Goal: Check status: Check status

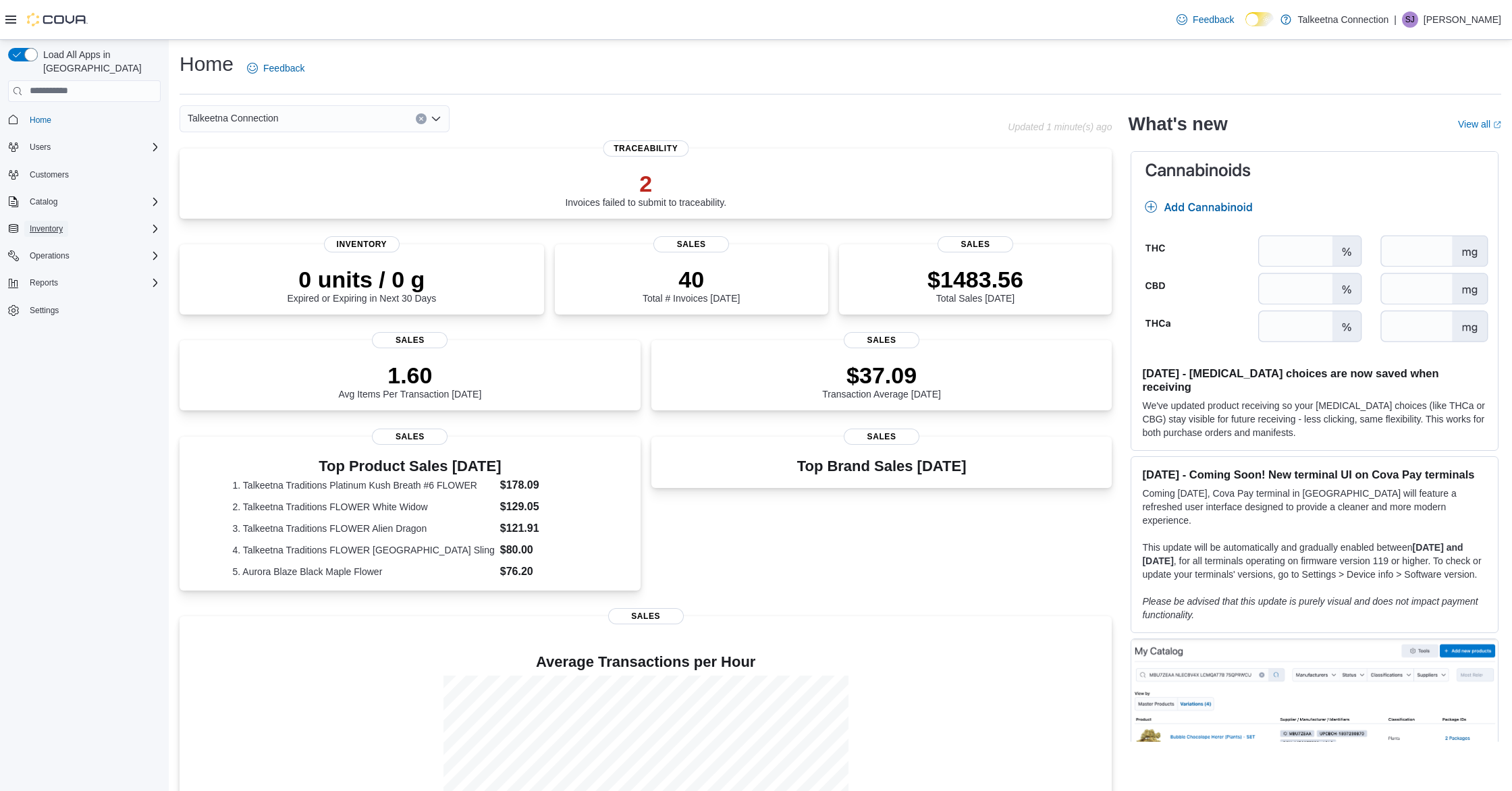
click at [58, 223] on span "Inventory" at bounding box center [46, 228] width 33 height 11
click at [56, 318] on span "Purchase Orders" at bounding box center [55, 323] width 62 height 11
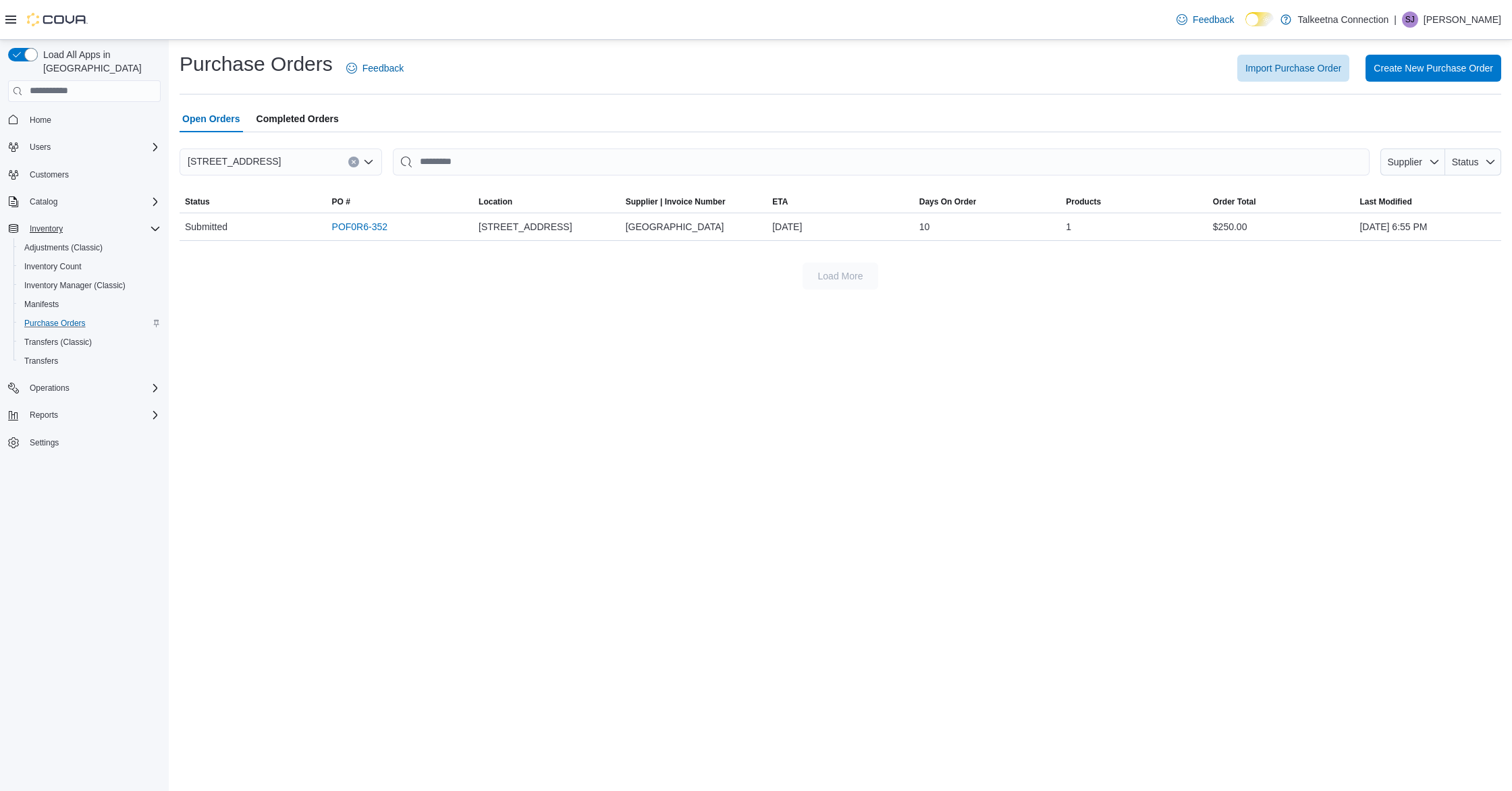
click at [292, 119] on span "Completed Orders" at bounding box center [298, 118] width 82 height 27
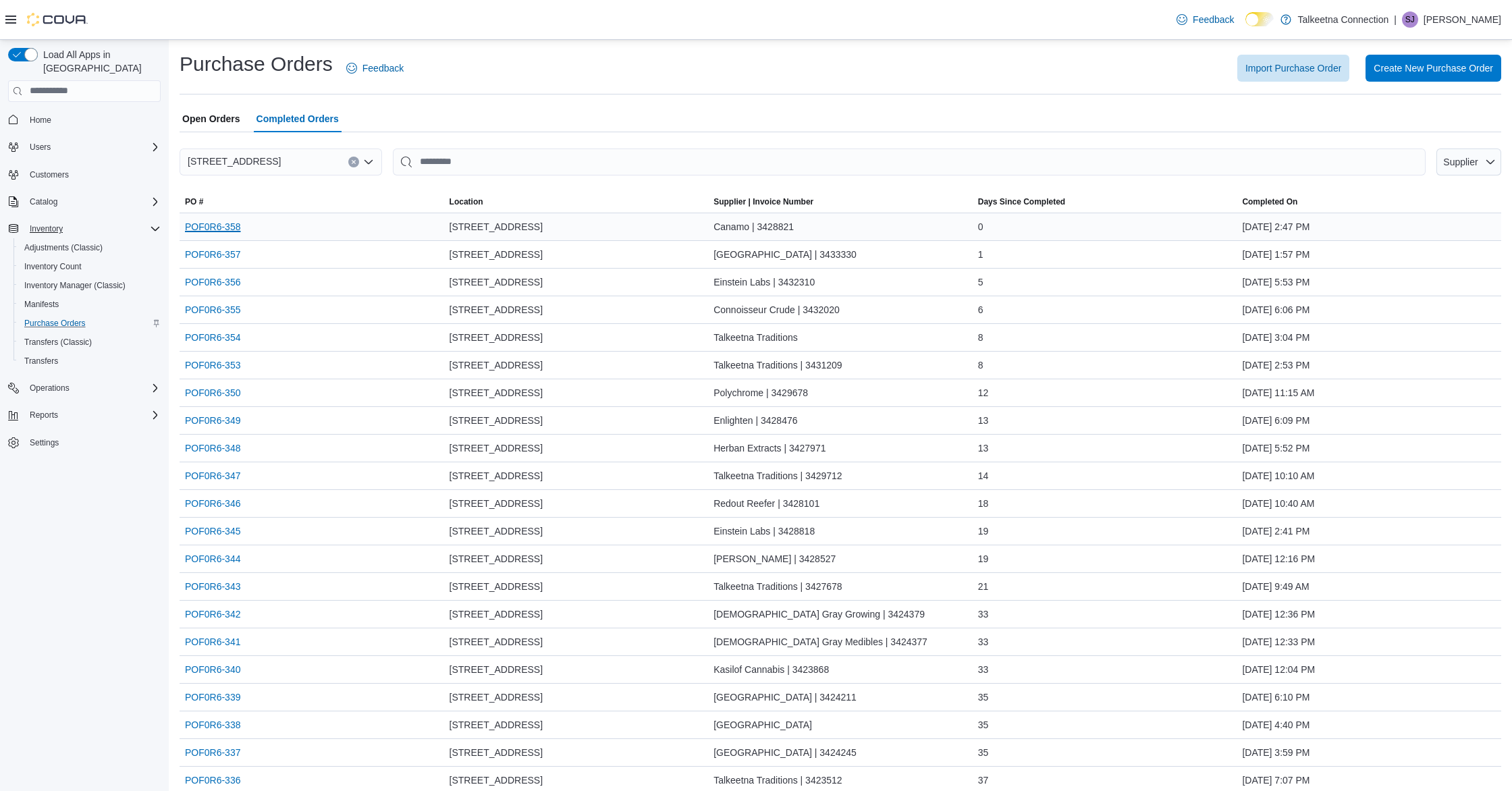
click at [215, 223] on link "POF0R6-358" at bounding box center [212, 226] width 56 height 16
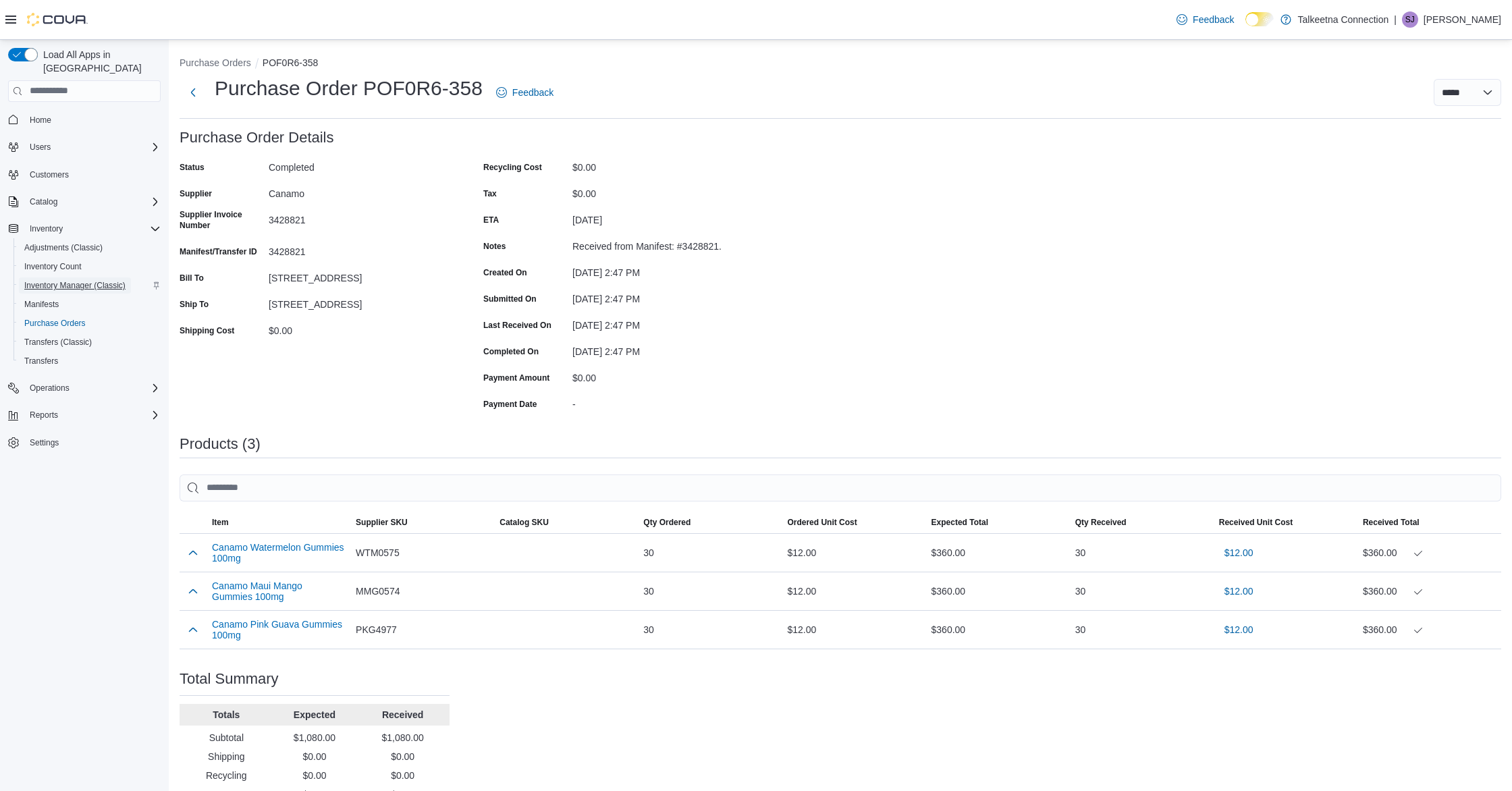
click at [61, 280] on span "Inventory Manager (Classic)" at bounding box center [74, 285] width 101 height 11
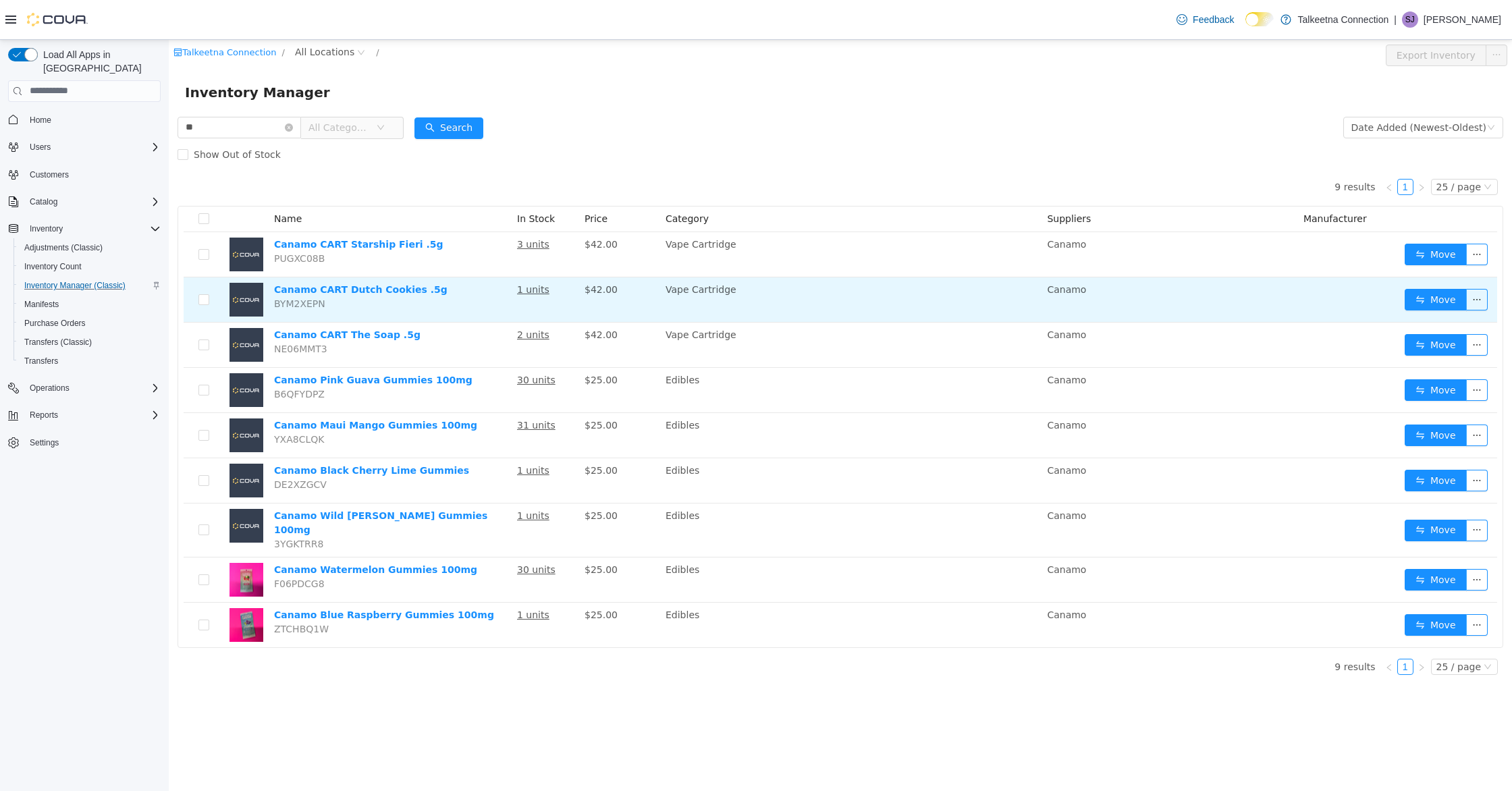
type input "*"
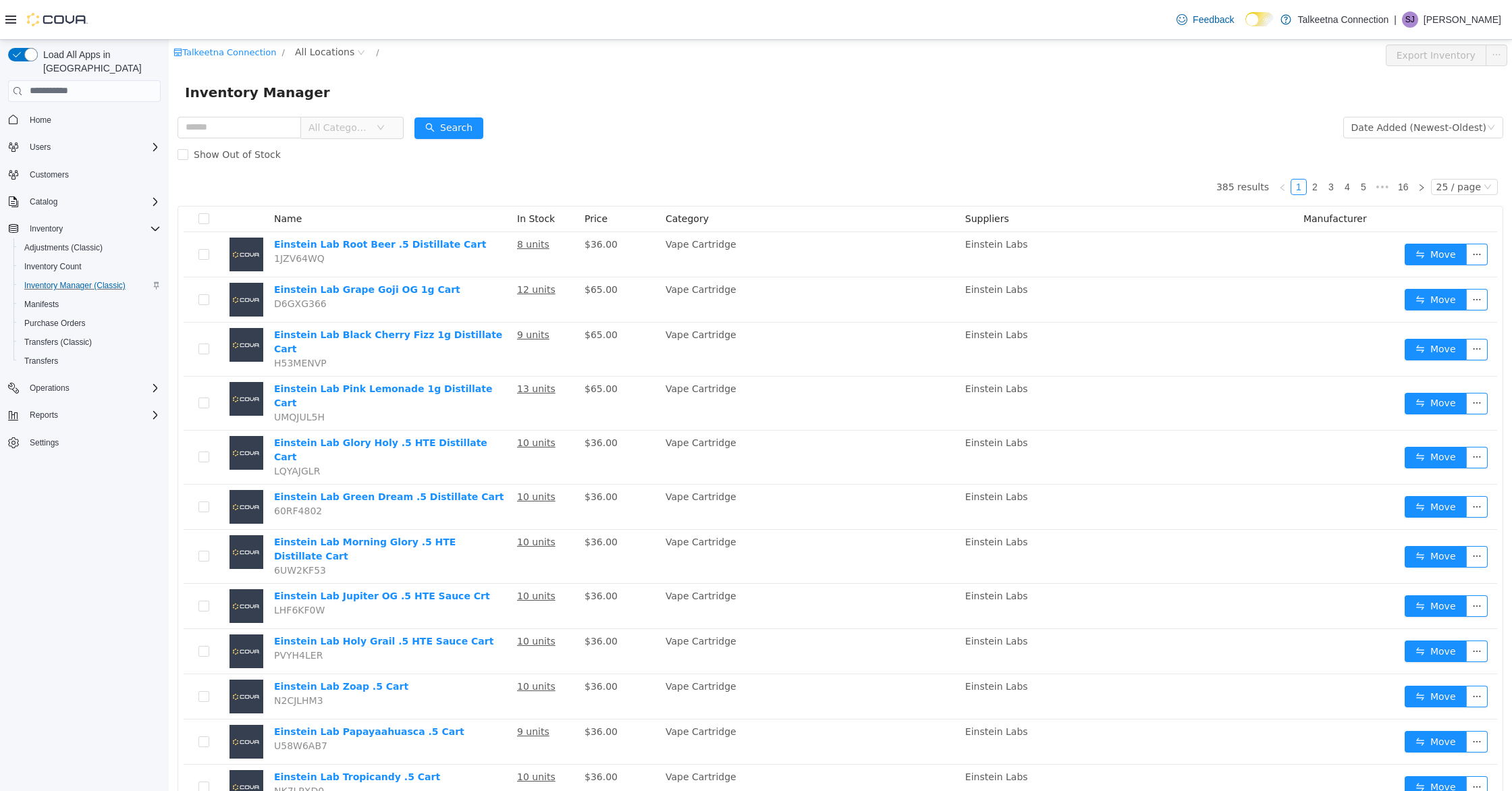
click at [669, 72] on div "Inventory Manager" at bounding box center [840, 92] width 1343 height 44
click at [55, 318] on span "Purchase Orders" at bounding box center [55, 323] width 62 height 11
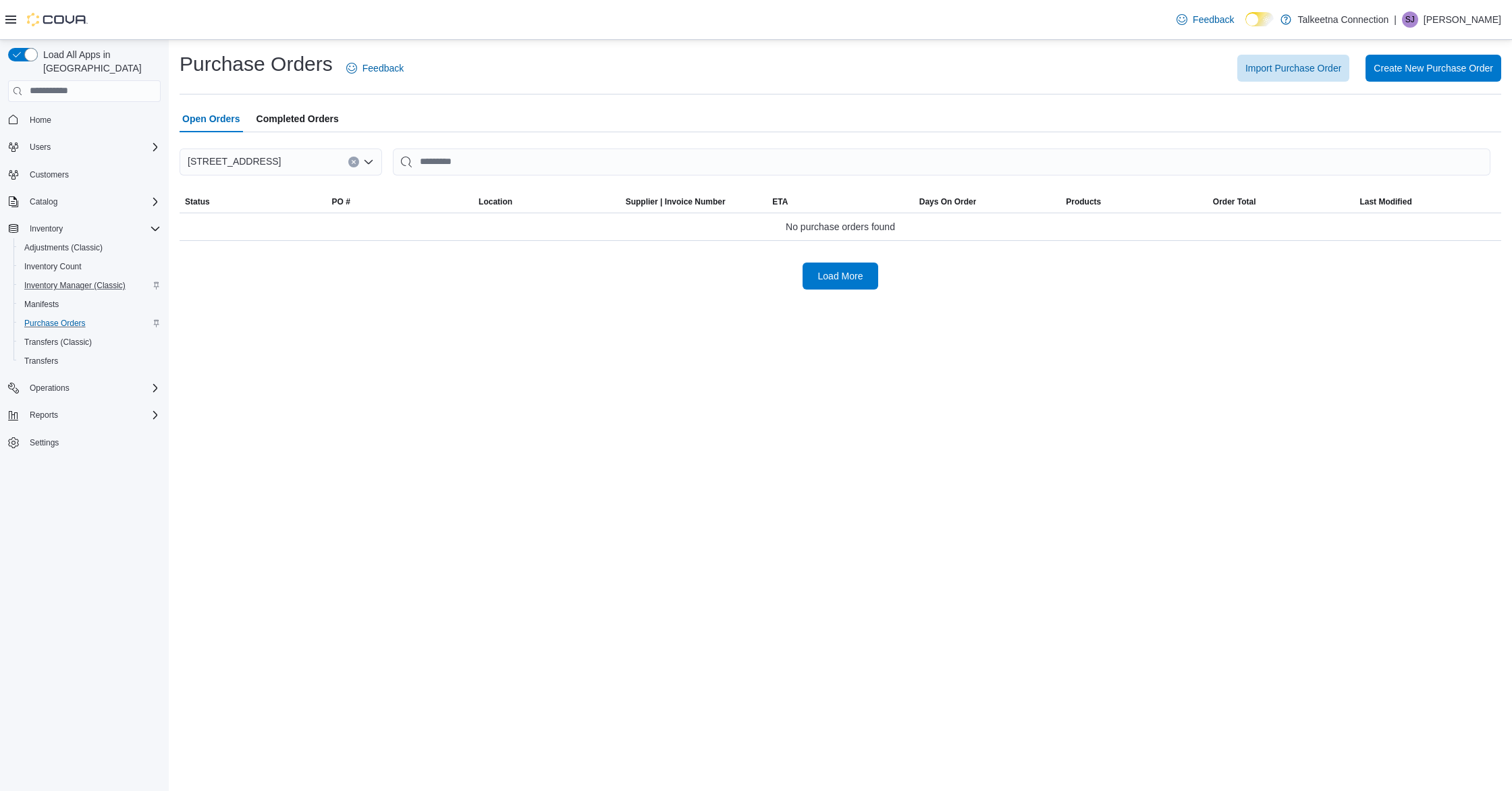
click at [278, 117] on span "Completed Orders" at bounding box center [298, 118] width 82 height 27
